Goal: Information Seeking & Learning: Learn about a topic

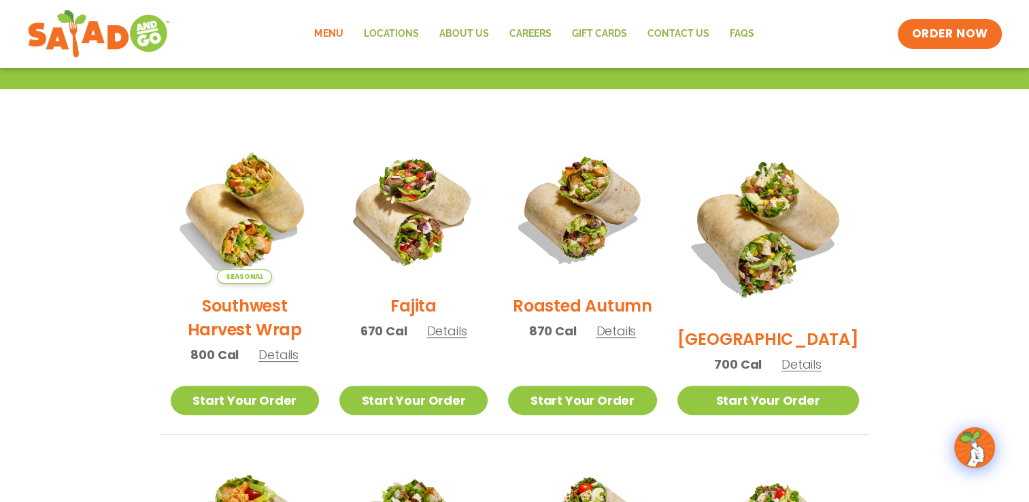
drag, startPoint x: 405, startPoint y: 39, endPoint x: 332, endPoint y: 35, distance: 73.6
click at [332, 35] on link "Menu" at bounding box center [328, 33] width 49 height 31
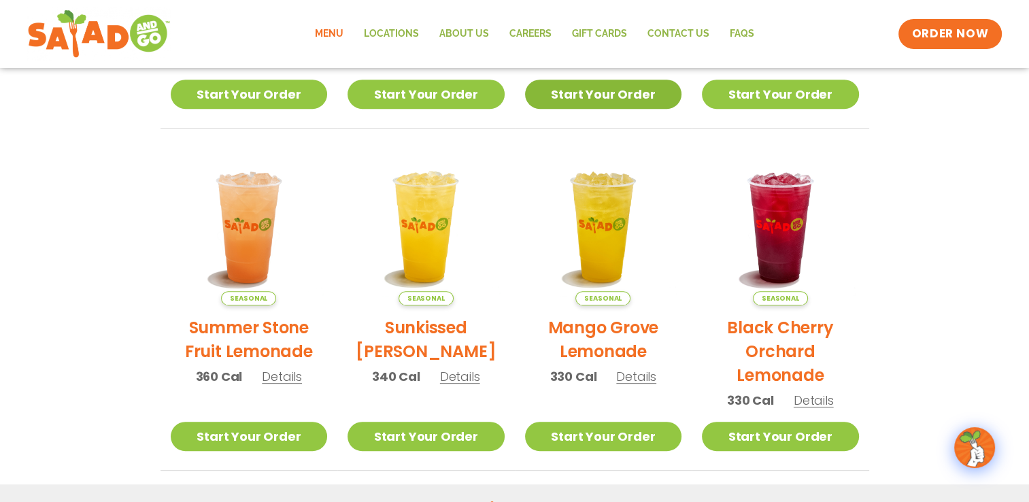
scroll to position [573, 0]
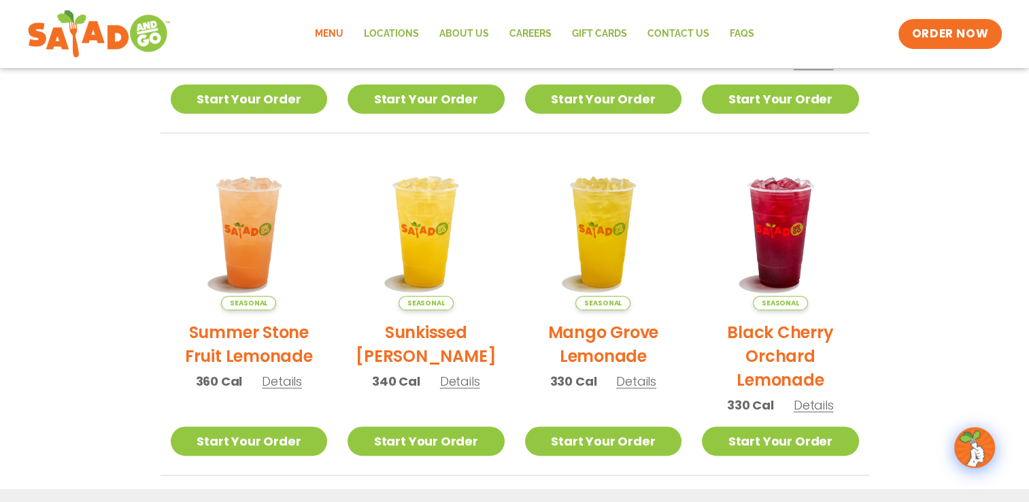
drag, startPoint x: 977, startPoint y: 209, endPoint x: 952, endPoint y: 160, distance: 54.8
click at [952, 160] on section "Featured Menu Available for a limited time! Seasonal Southwest Harvest Salad 34…" at bounding box center [514, 60] width 1029 height 830
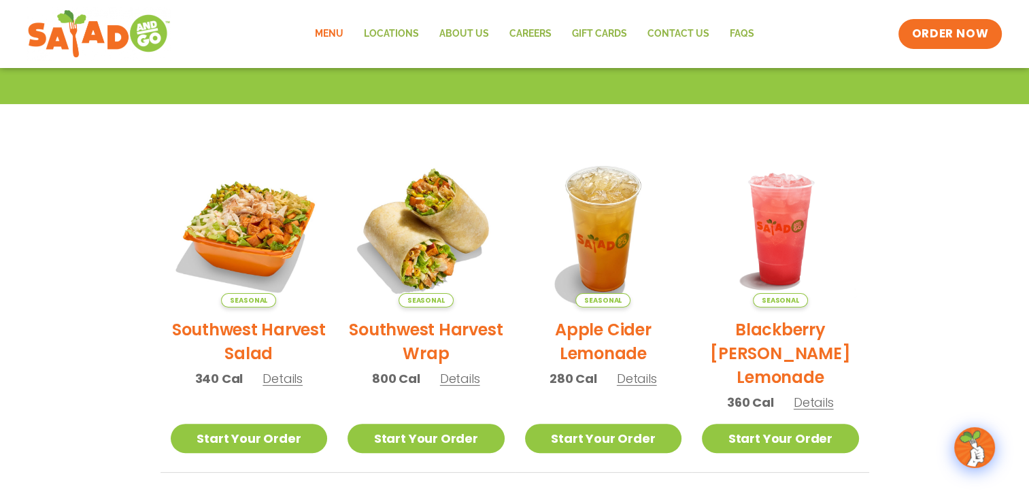
scroll to position [233, 0]
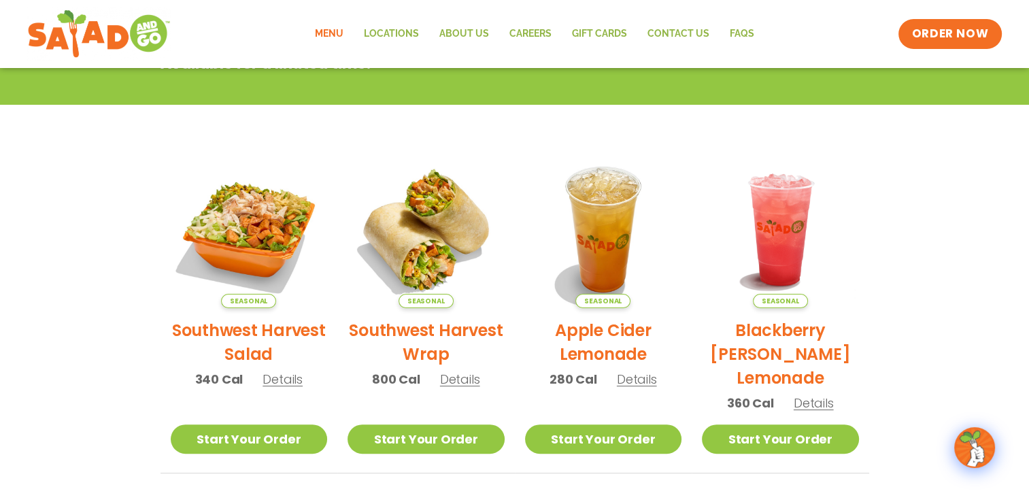
drag, startPoint x: 903, startPoint y: 248, endPoint x: 932, endPoint y: 233, distance: 32.6
click at [932, 233] on section "Featured Menu Available for a limited time! Seasonal Southwest Harvest Salad 34…" at bounding box center [514, 400] width 1029 height 830
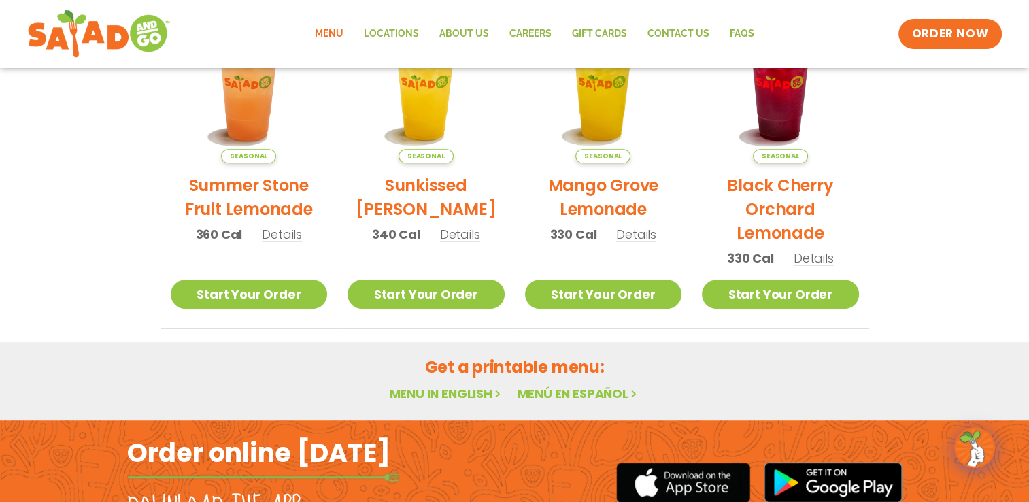
scroll to position [709, 0]
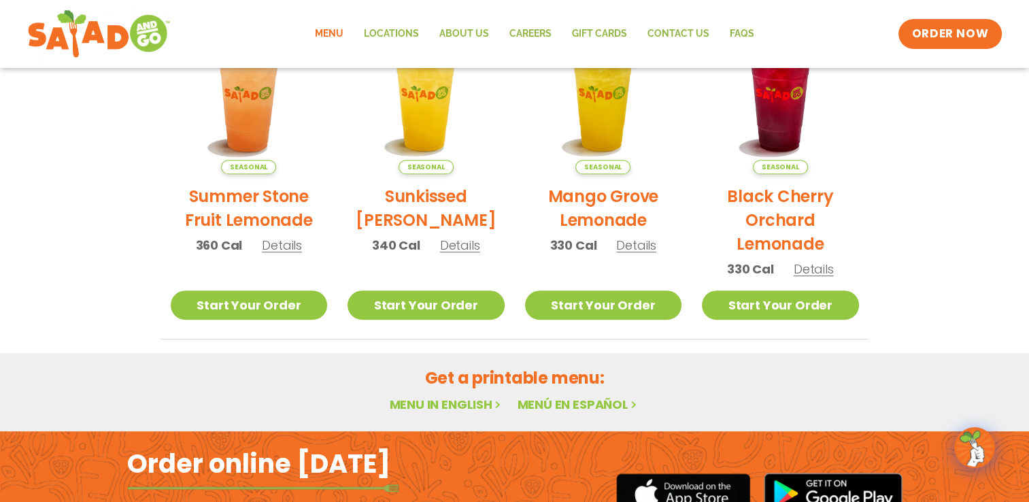
drag, startPoint x: 887, startPoint y: 246, endPoint x: 909, endPoint y: 237, distance: 24.1
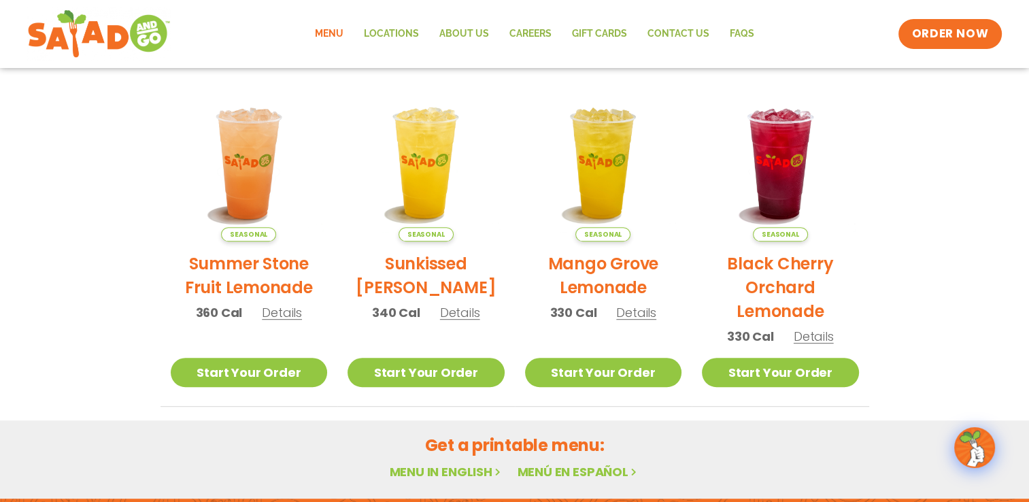
scroll to position [573, 0]
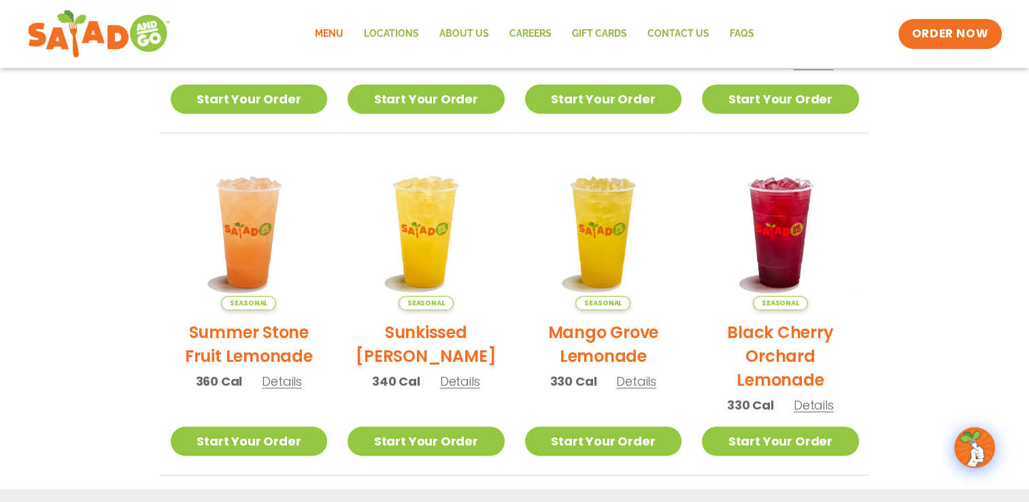
drag, startPoint x: 954, startPoint y: 233, endPoint x: 935, endPoint y: 251, distance: 26.5
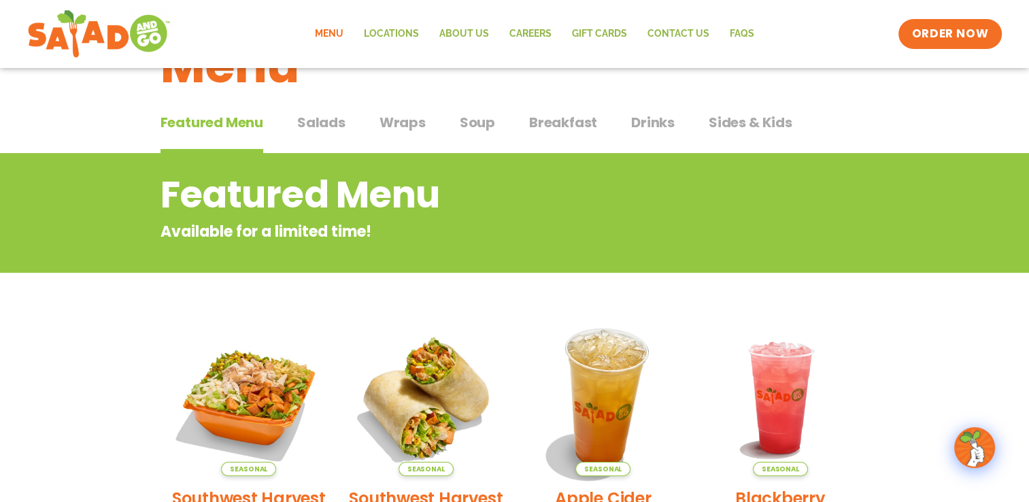
scroll to position [0, 0]
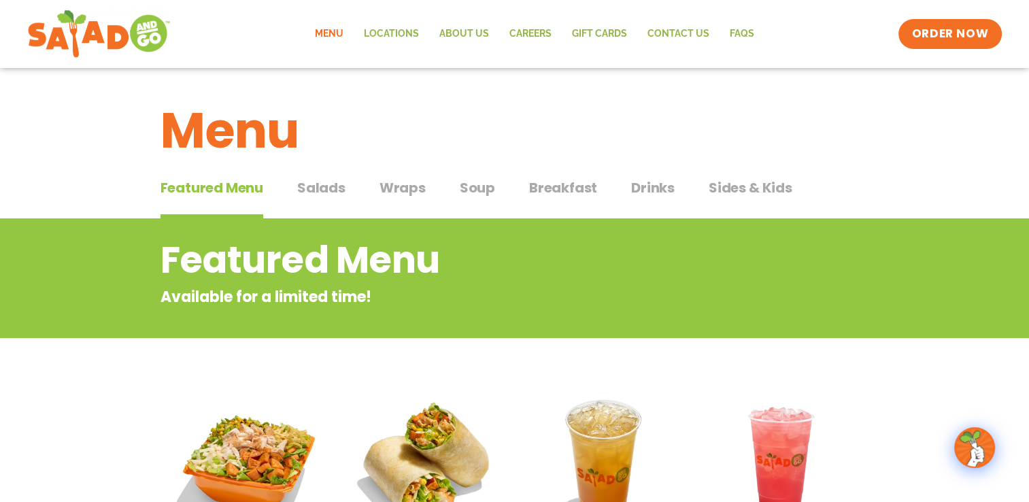
click at [660, 192] on span "Drinks" at bounding box center [653, 188] width 44 height 20
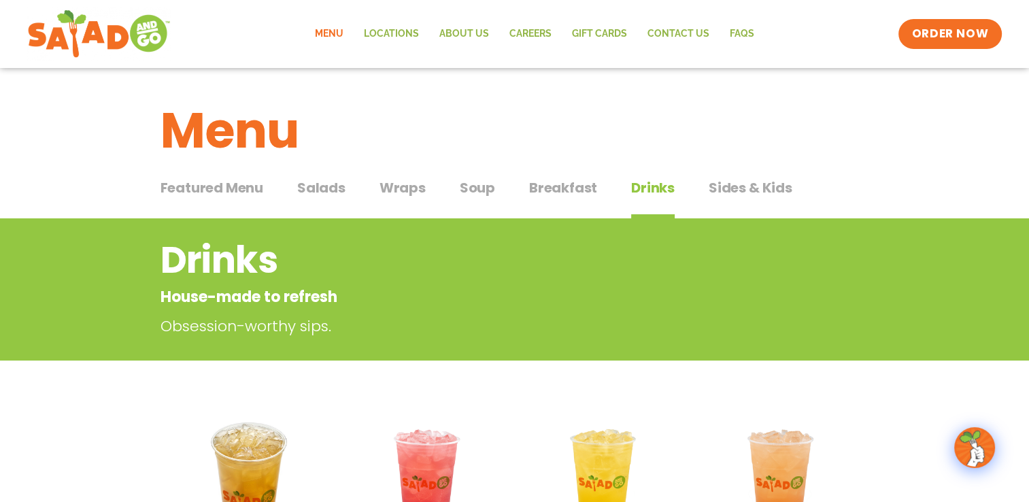
click at [654, 190] on span "Drinks" at bounding box center [653, 188] width 44 height 20
click at [752, 182] on span "Sides & Kids" at bounding box center [751, 188] width 84 height 20
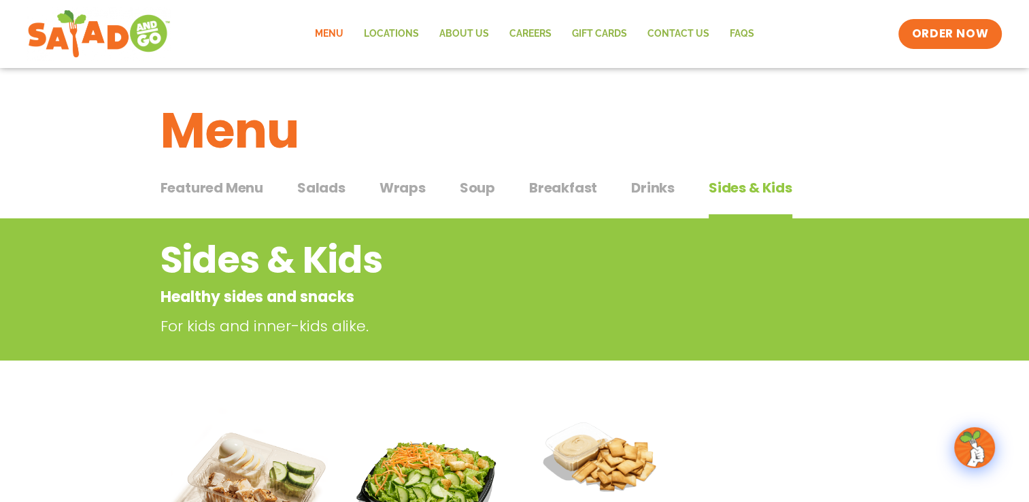
click at [477, 186] on span "Soup" at bounding box center [477, 188] width 35 height 20
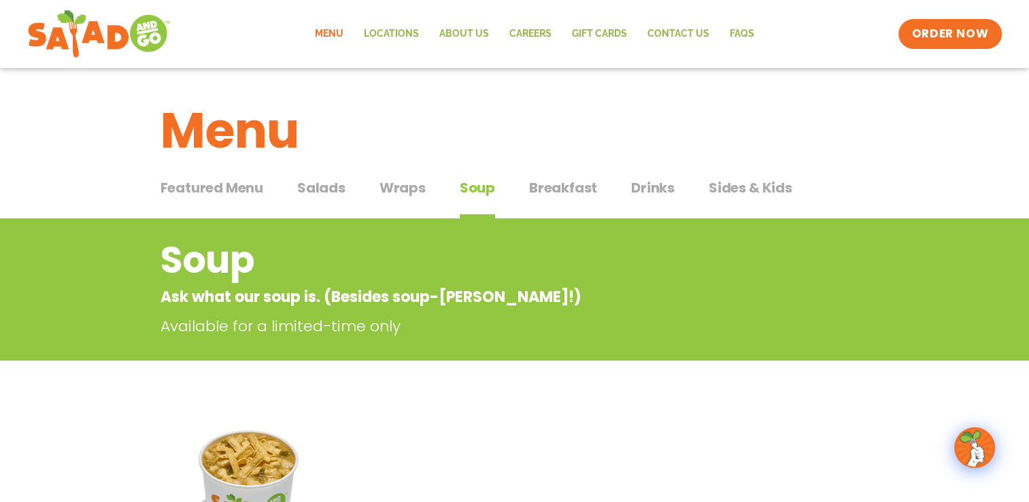
click at [545, 186] on span "Breakfast" at bounding box center [563, 188] width 68 height 20
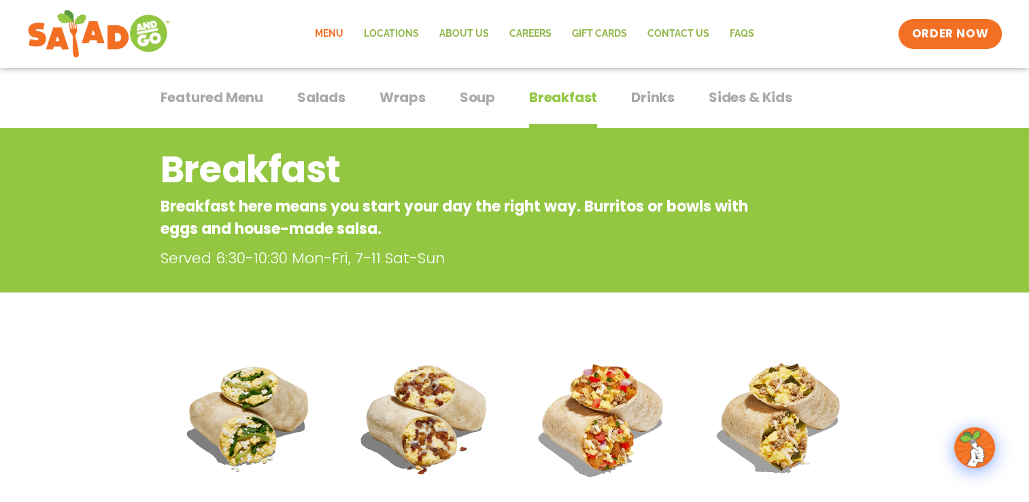
scroll to position [68, 0]
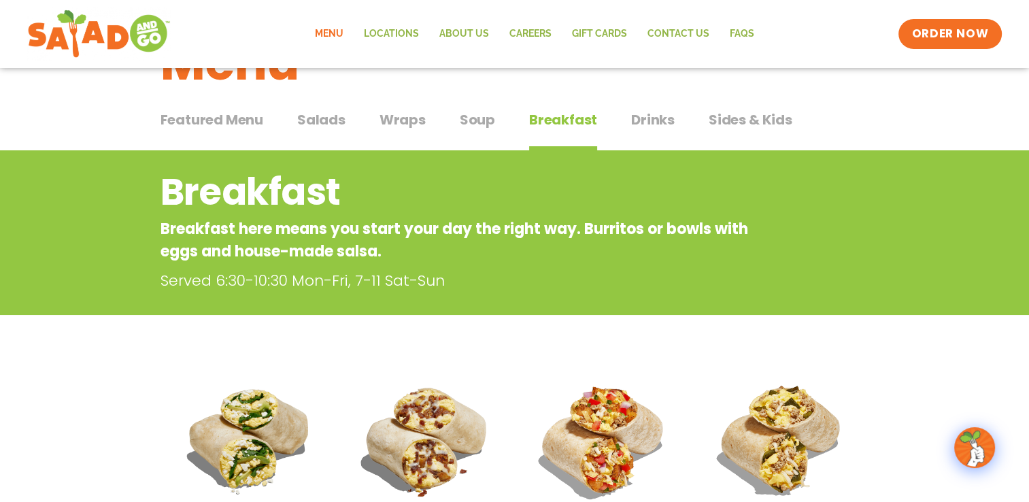
click at [336, 119] on span "Salads" at bounding box center [321, 120] width 48 height 20
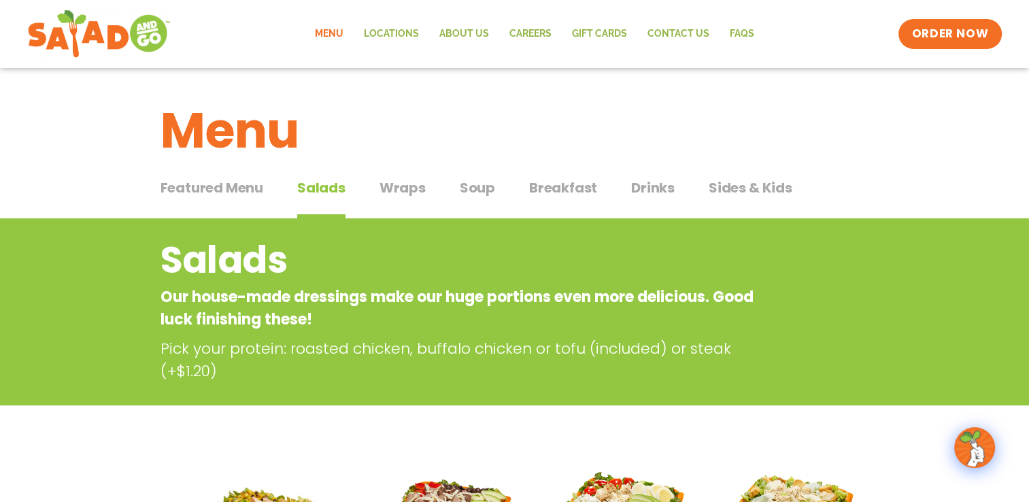
click at [260, 197] on span "Featured Menu" at bounding box center [212, 188] width 103 height 20
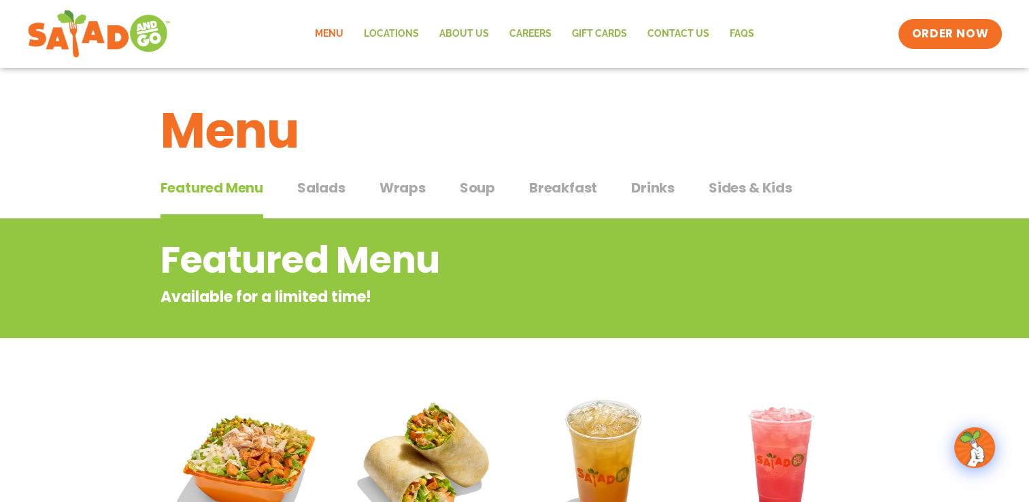
click at [560, 191] on span "Breakfast" at bounding box center [563, 188] width 68 height 20
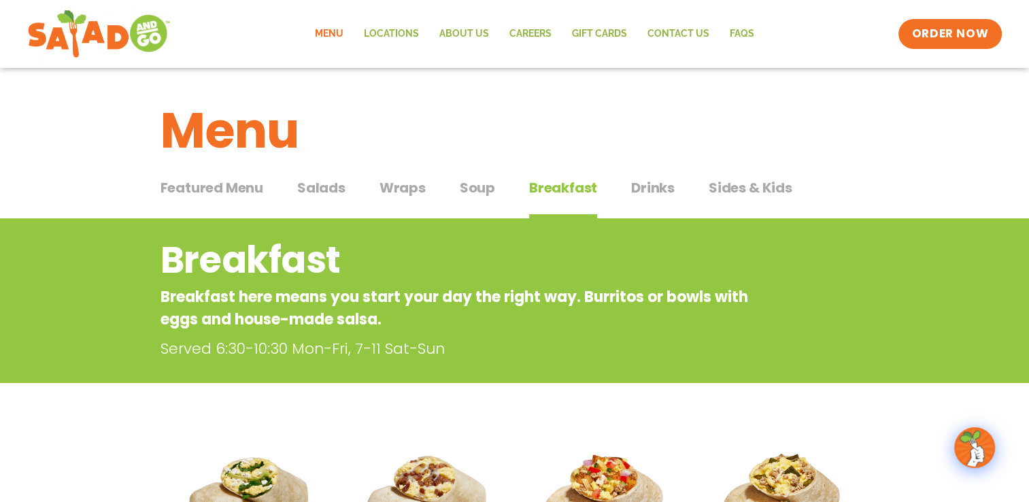
click at [337, 188] on span "Salads" at bounding box center [321, 188] width 48 height 20
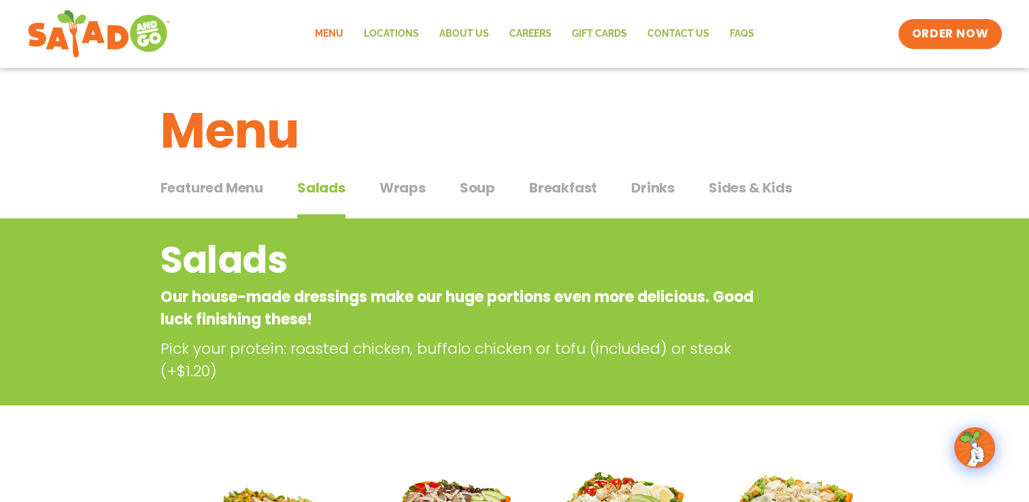
click at [774, 195] on span "Sides & Kids" at bounding box center [751, 188] width 84 height 20
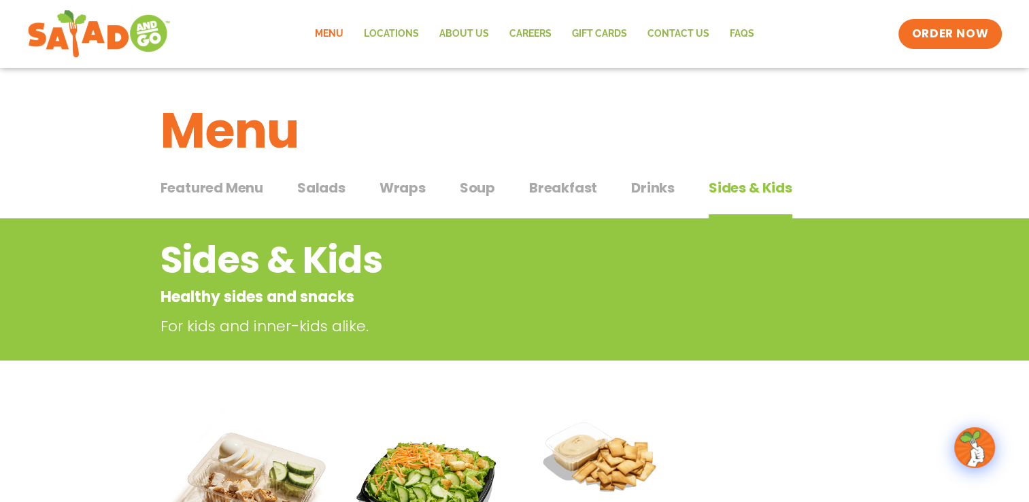
click at [382, 193] on span "Wraps" at bounding box center [403, 188] width 46 height 20
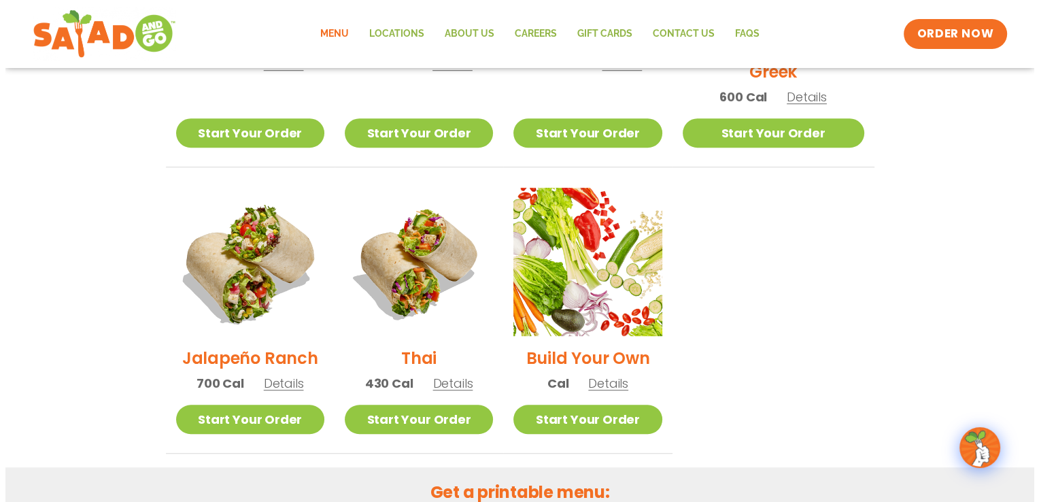
scroll to position [884, 0]
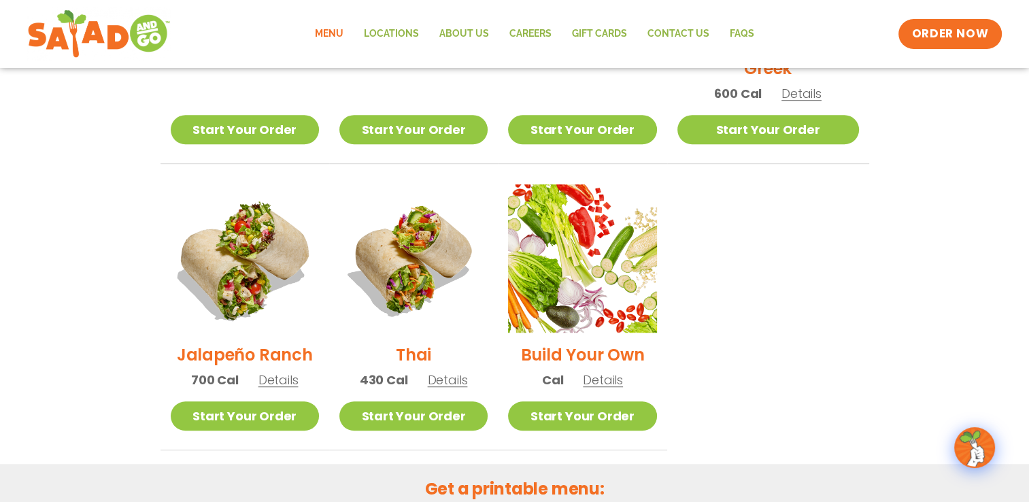
click at [255, 264] on img at bounding box center [244, 258] width 174 height 174
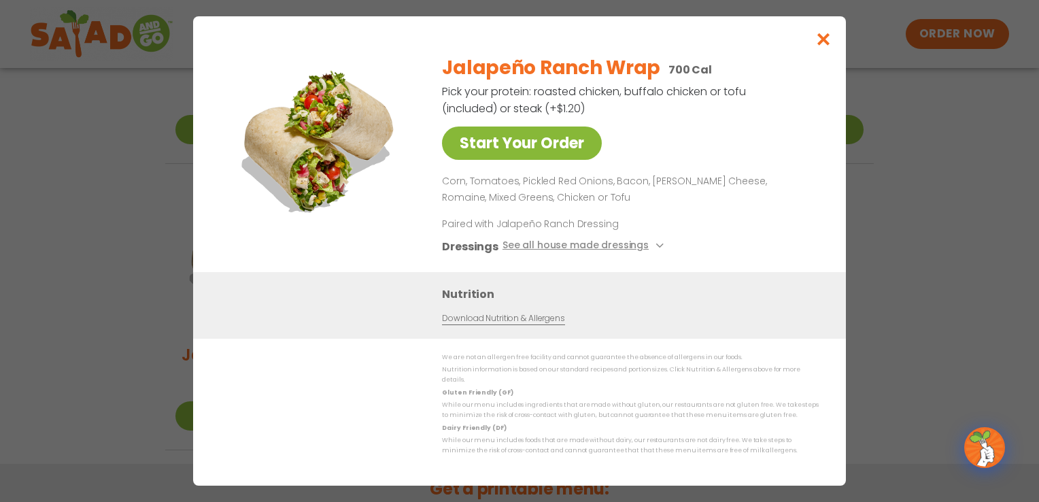
click at [490, 150] on link "Start Your Order" at bounding box center [522, 143] width 160 height 33
